Goal: Communication & Community: Ask a question

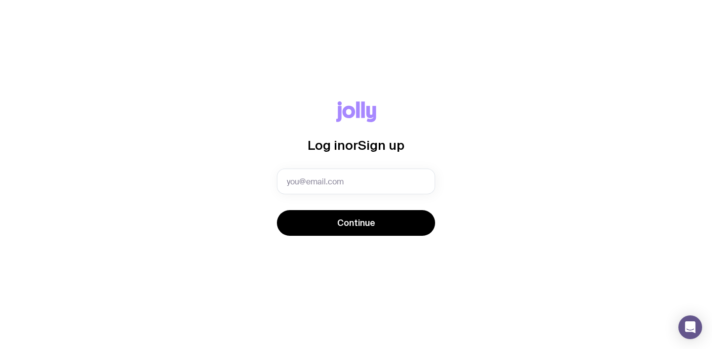
type input "[PERSON_NAME][EMAIL_ADDRESS][PERSON_NAME][DOMAIN_NAME]"
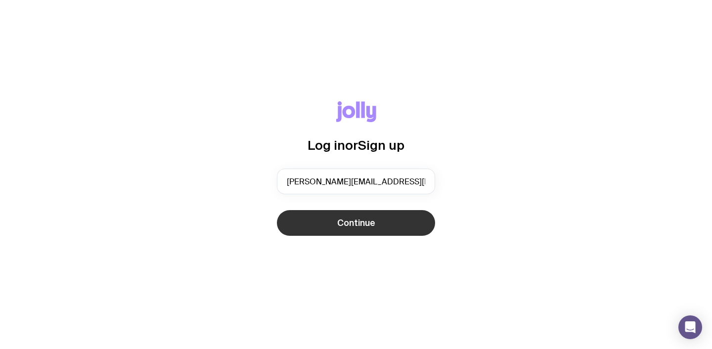
click at [319, 222] on button "Continue" at bounding box center [356, 223] width 158 height 26
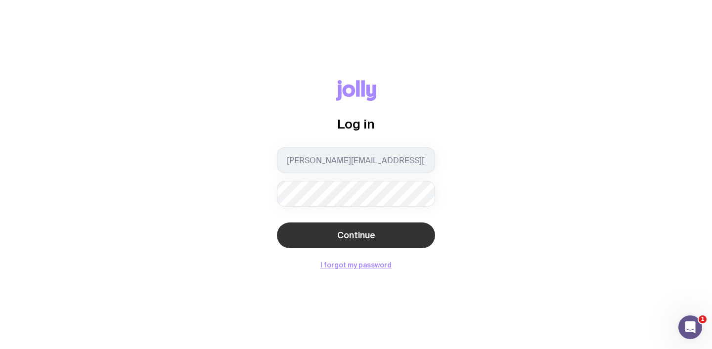
click at [320, 222] on button "Continue" at bounding box center [356, 235] width 158 height 26
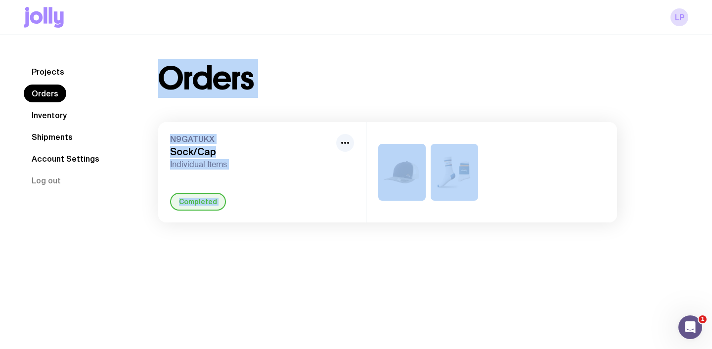
drag, startPoint x: 143, startPoint y: 85, endPoint x: 595, endPoint y: 307, distance: 503.5
click at [595, 307] on div "Projects Orders Inventory Shipments Account Settings Log out Projects Orders In…" at bounding box center [356, 209] width 712 height 349
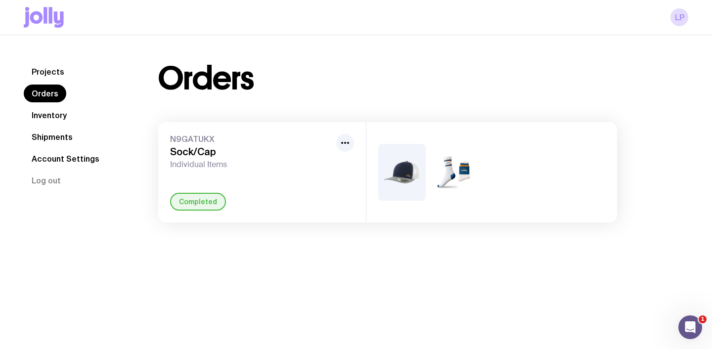
click at [587, 295] on div "Projects Orders Inventory Shipments Account Settings Log out Projects Orders In…" at bounding box center [356, 209] width 712 height 349
click at [693, 324] on icon "Open Intercom Messenger" at bounding box center [689, 326] width 16 height 16
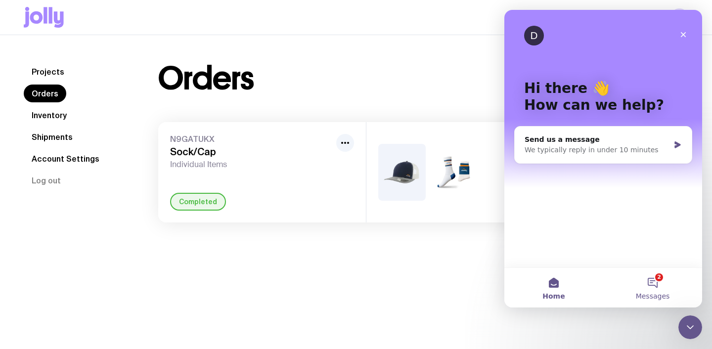
click at [658, 279] on button "2 Messages" at bounding box center [652, 288] width 99 height 40
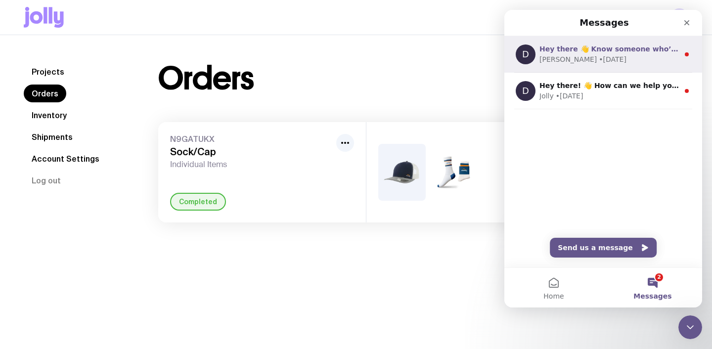
click at [621, 63] on div "[PERSON_NAME] • [DATE]" at bounding box center [608, 59] width 139 height 10
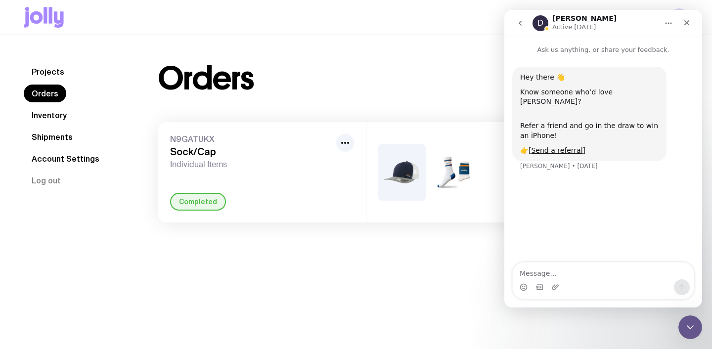
click at [518, 31] on button "go back" at bounding box center [520, 23] width 19 height 19
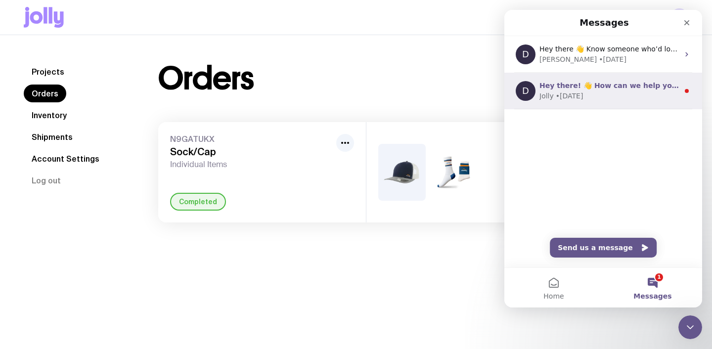
click at [595, 85] on span "Hey there! 👋 How can we help you [DATE]?" at bounding box center [624, 86] width 170 height 8
